Goal: Find specific page/section: Locate item on page

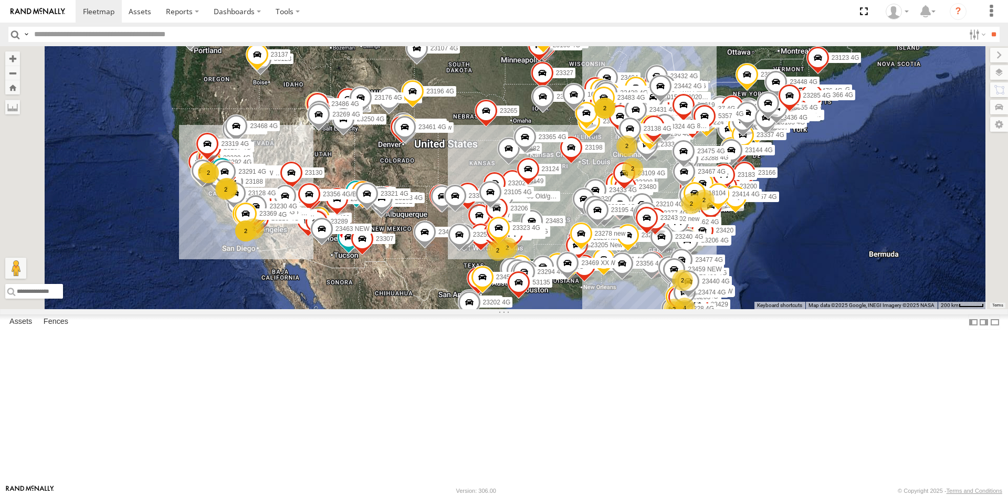
click at [0, 0] on span "Basemaps" at bounding box center [0, 0] width 0 height 0
click at [968, 88] on label at bounding box center [988, 89] width 40 height 15
click at [0, 0] on div "[STREET_ADDRESS]" at bounding box center [0, 0] width 0 height 0
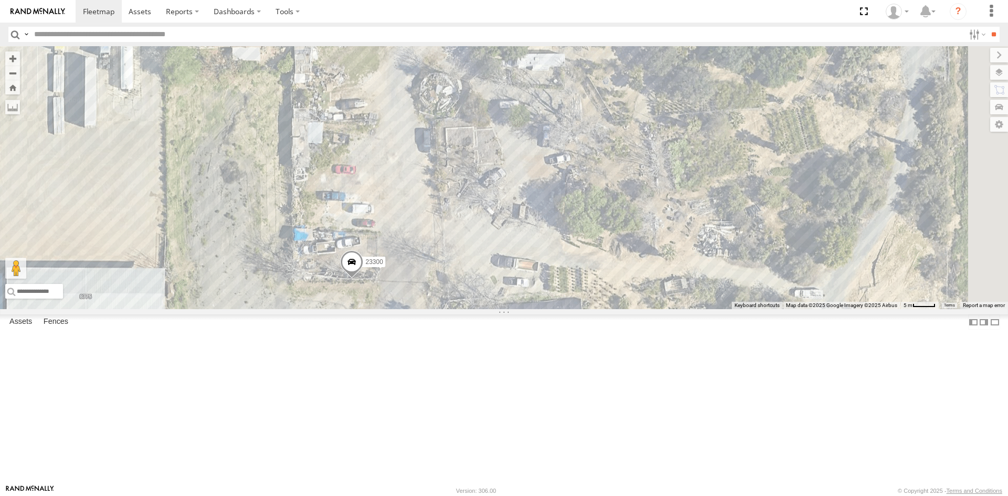
drag, startPoint x: 756, startPoint y: 192, endPoint x: 550, endPoint y: 449, distance: 329.0
click at [550, 309] on div "23300 23491 Old/good 23322 23348" at bounding box center [504, 177] width 1008 height 263
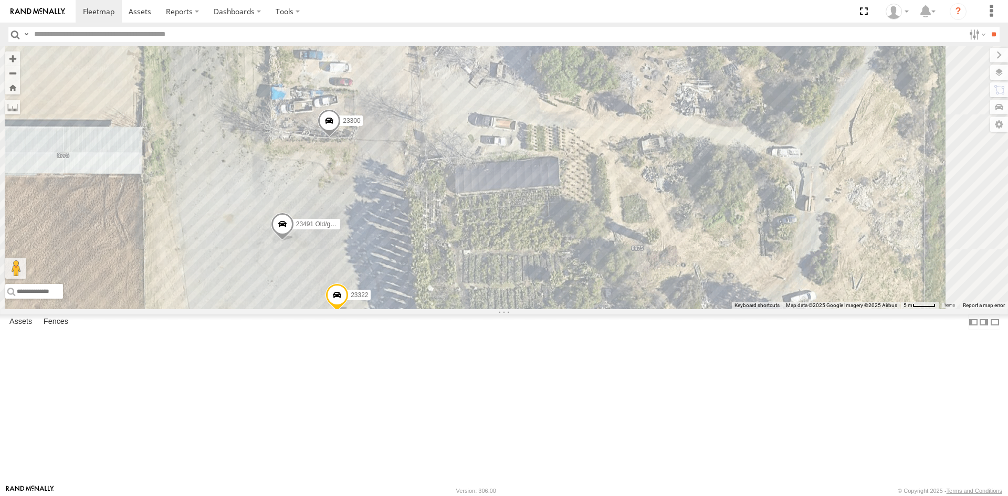
drag, startPoint x: 597, startPoint y: 327, endPoint x: 586, endPoint y: 99, distance: 227.6
click at [586, 99] on div "23300 23491 Old/good 23322 23348" at bounding box center [504, 177] width 1008 height 263
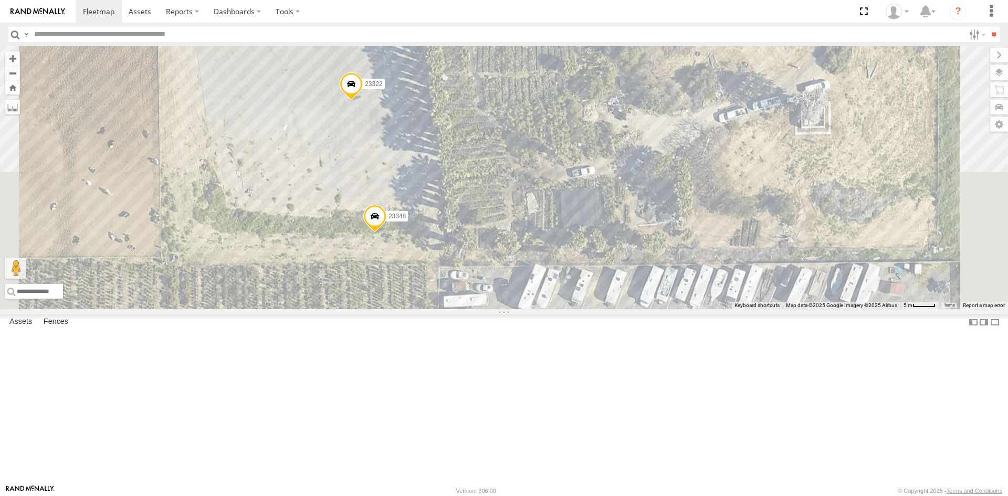
drag, startPoint x: 616, startPoint y: 166, endPoint x: 630, endPoint y: -46, distance: 212.6
click at [630, 0] on html at bounding box center [504, 248] width 1008 height 496
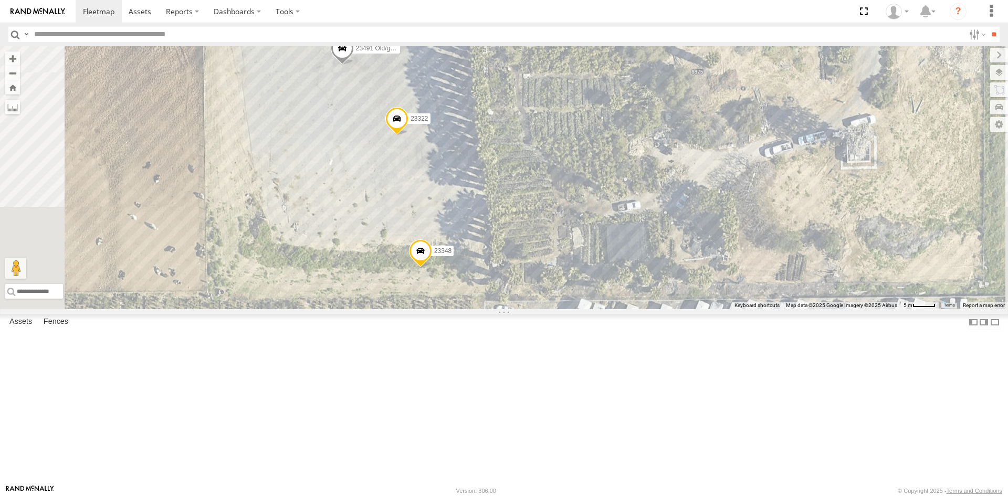
drag, startPoint x: 555, startPoint y: 288, endPoint x: 602, endPoint y: 322, distance: 57.4
click at [602, 309] on div "23300 23491 Old/good 23322 23348" at bounding box center [504, 177] width 1008 height 263
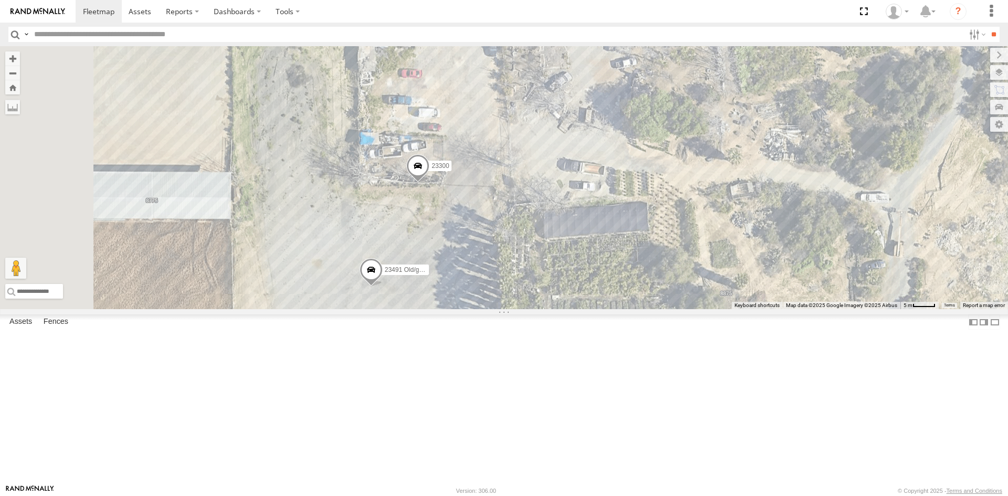
drag, startPoint x: 625, startPoint y: 195, endPoint x: 653, endPoint y: 413, distance: 220.2
click at [653, 309] on div "23300 23491 Old/good 23322 23348" at bounding box center [504, 177] width 1008 height 263
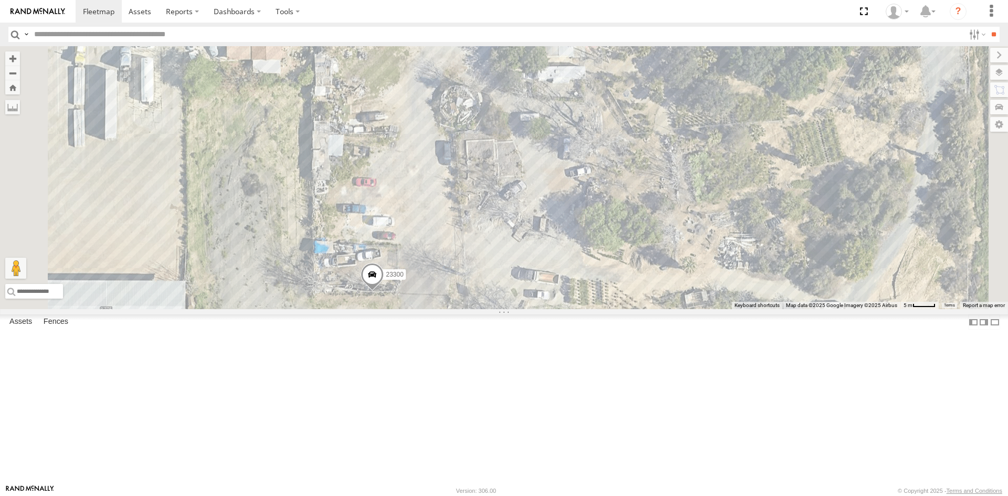
drag, startPoint x: 642, startPoint y: 172, endPoint x: 596, endPoint y: 282, distance: 119.5
click at [596, 282] on div "23300 23491 Old/good 23322 23348" at bounding box center [504, 177] width 1008 height 263
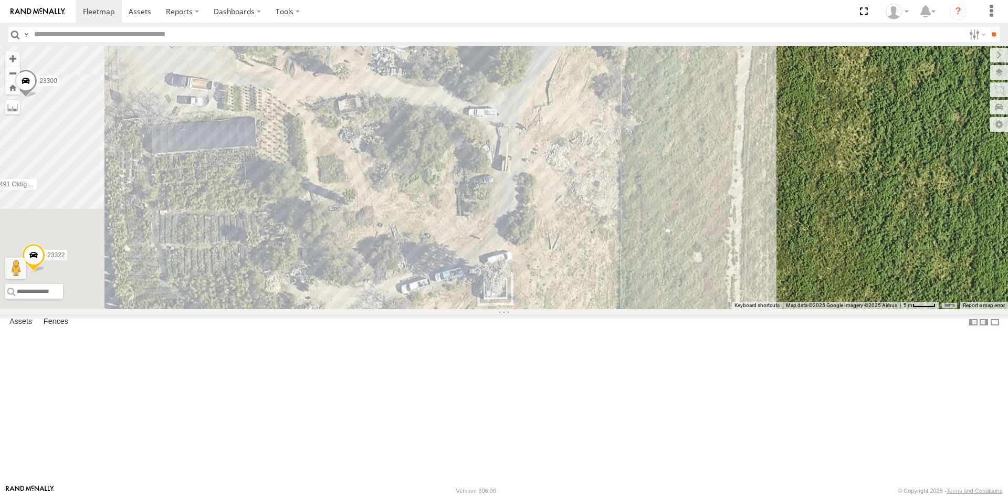
drag, startPoint x: 703, startPoint y: 331, endPoint x: 763, endPoint y: -46, distance: 381.8
click at [763, 0] on html at bounding box center [504, 248] width 1008 height 496
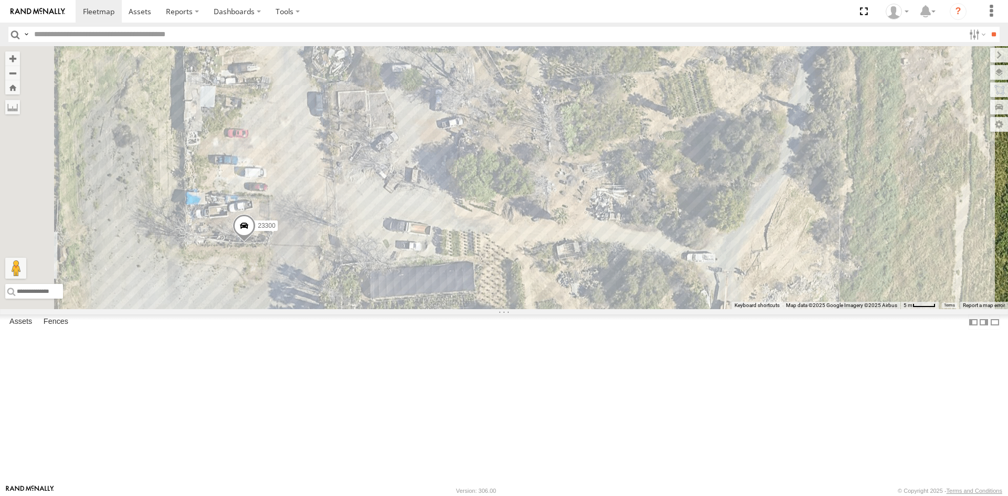
drag, startPoint x: 634, startPoint y: 273, endPoint x: 847, endPoint y: 423, distance: 260.7
click at [847, 309] on div "23300 23491 Old/good 23322 23348" at bounding box center [504, 177] width 1008 height 263
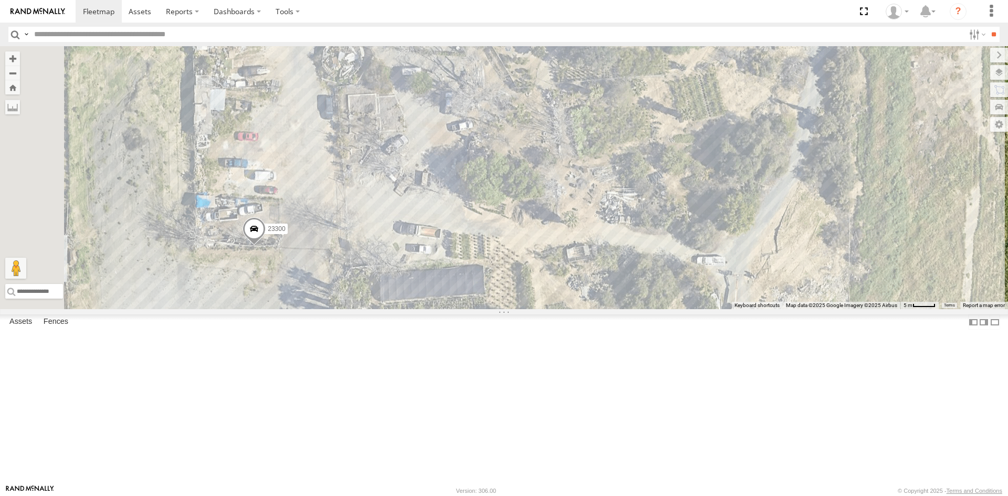
scroll to position [52, 0]
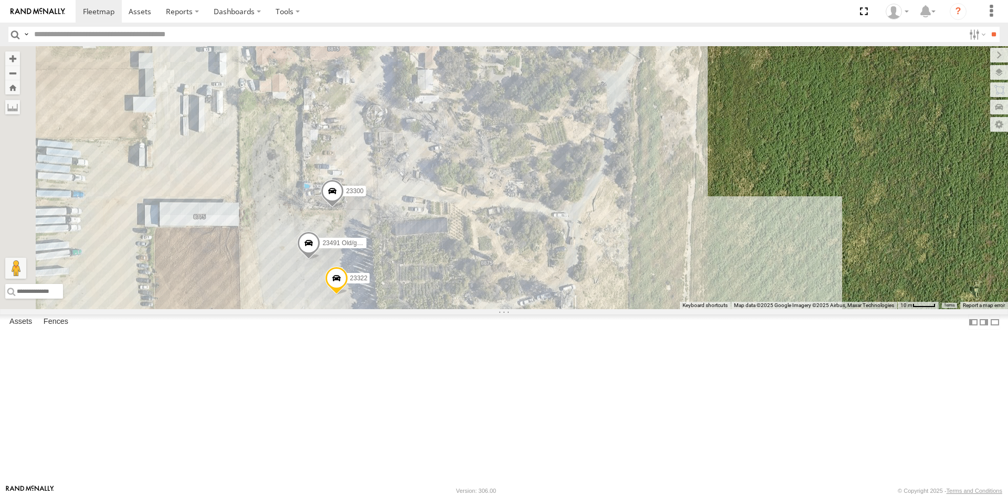
drag, startPoint x: 461, startPoint y: 178, endPoint x: 571, endPoint y: 176, distance: 109.7
click at [571, 176] on div "23322 23348 015910001957763 23300 23491 Old/good" at bounding box center [504, 177] width 1008 height 263
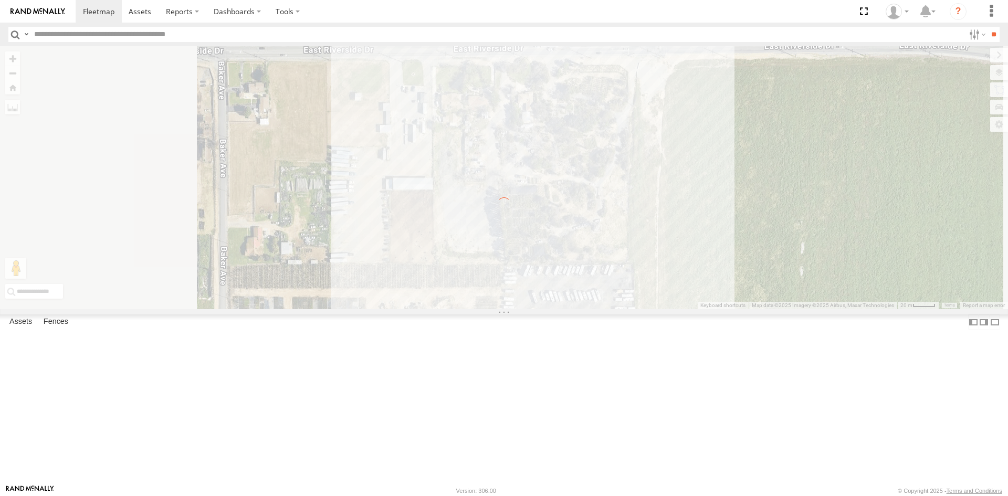
scroll to position [0, 0]
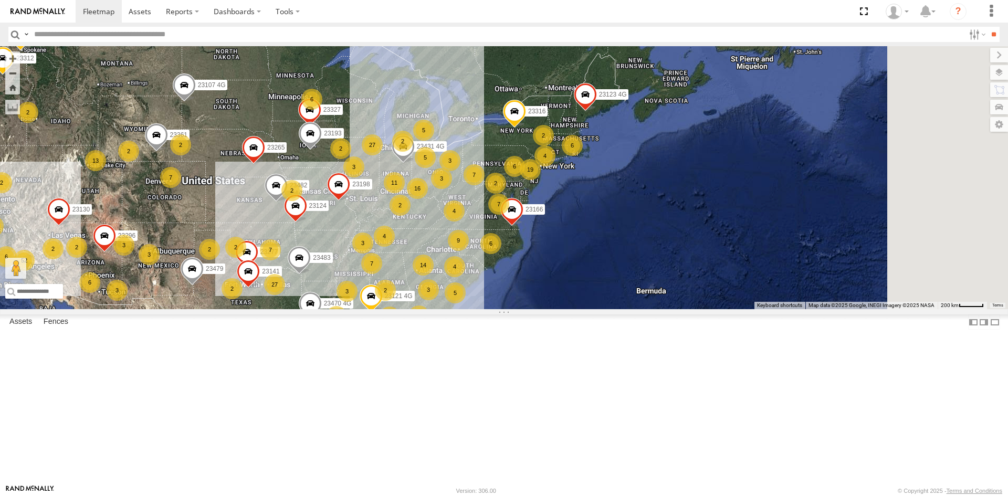
drag, startPoint x: 797, startPoint y: 232, endPoint x: 563, endPoint y: 269, distance: 237.1
click at [452, 189] on div "3" at bounding box center [441, 178] width 21 height 21
